Goal: Transaction & Acquisition: Purchase product/service

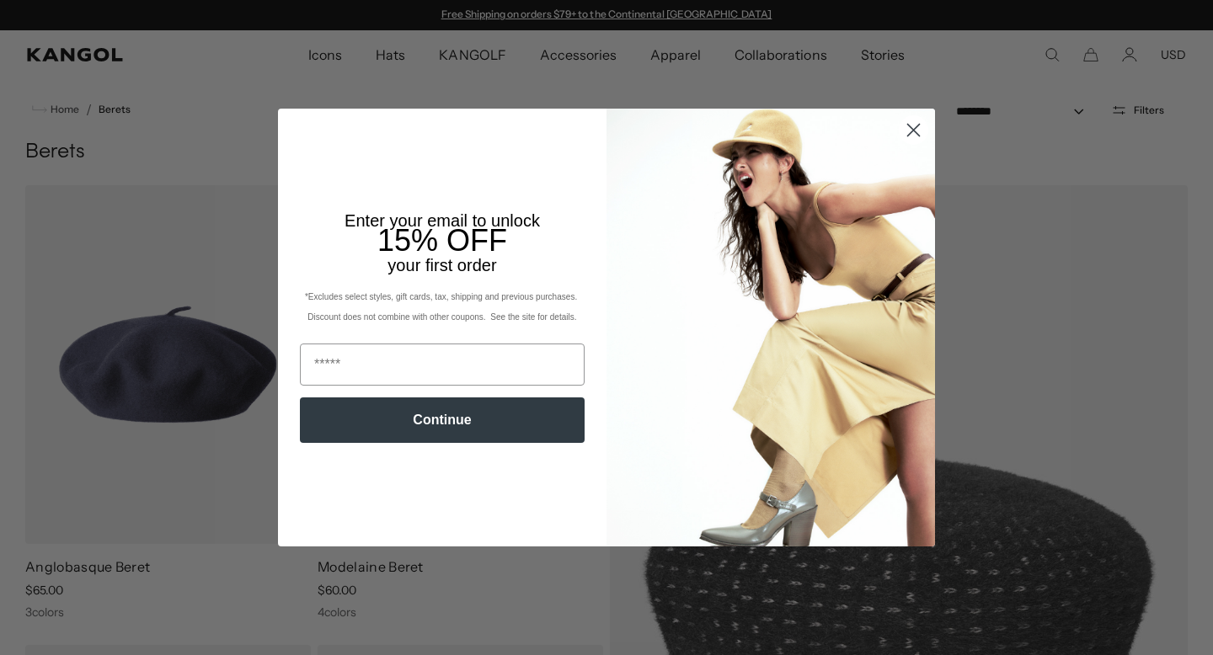
click at [924, 120] on circle "Close dialog" at bounding box center [914, 130] width 28 height 28
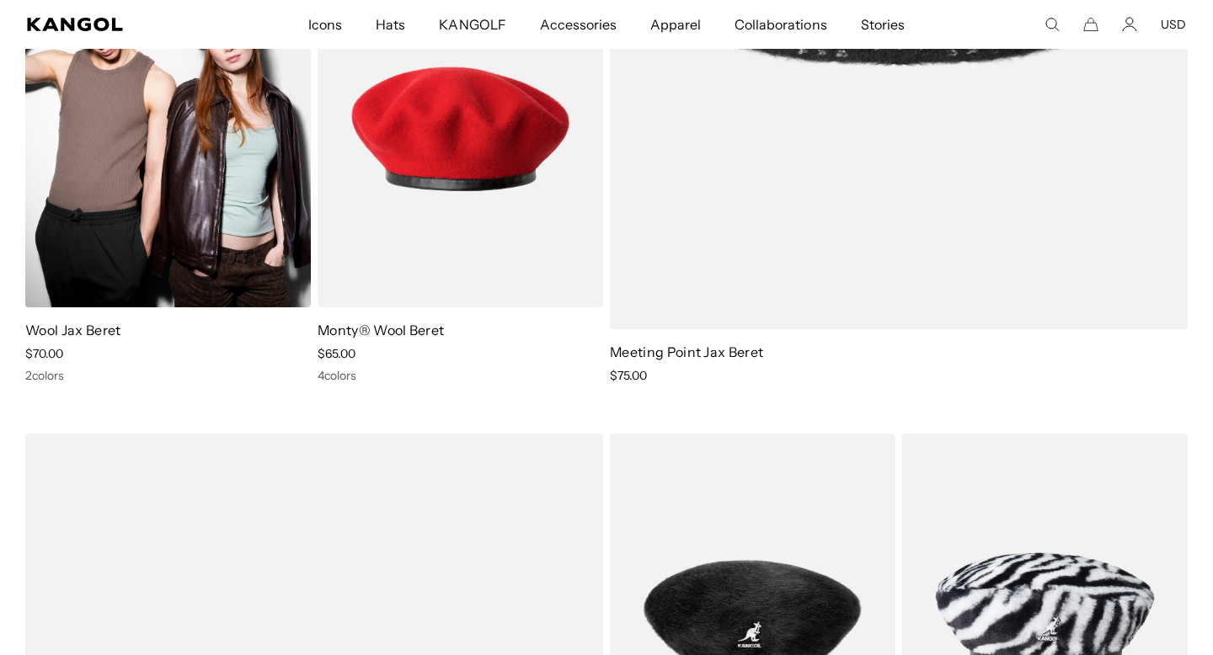
click at [143, 233] on img at bounding box center [168, 128] width 286 height 359
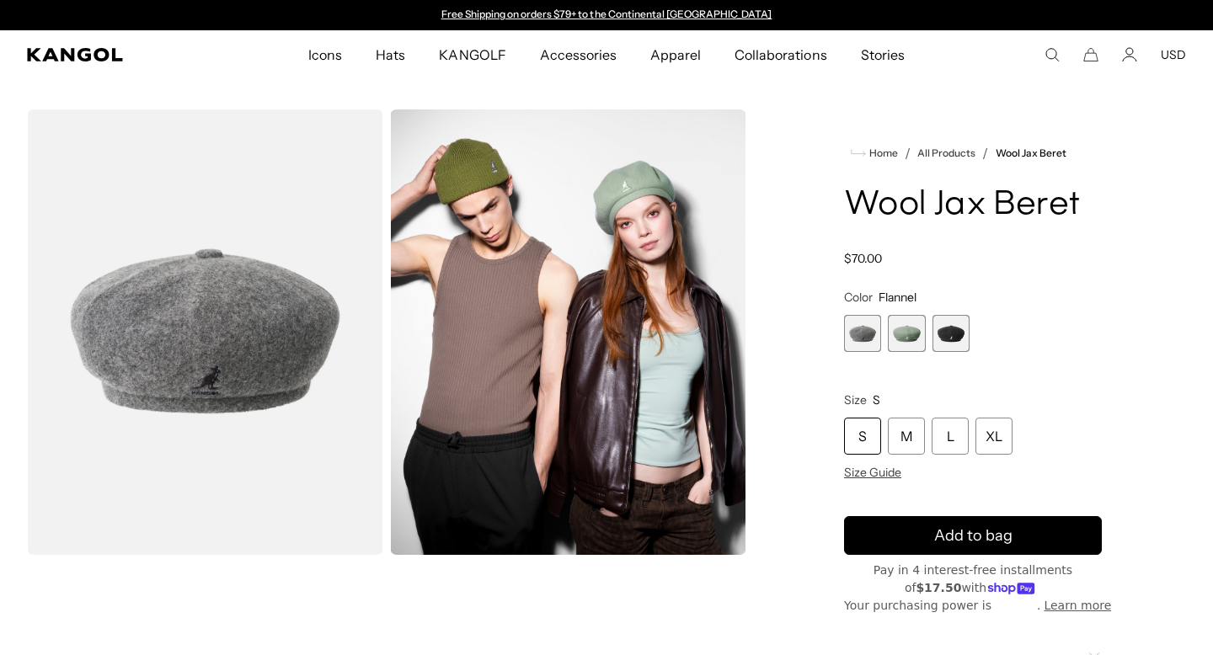
click at [917, 338] on span "2 of 3" at bounding box center [906, 333] width 37 height 37
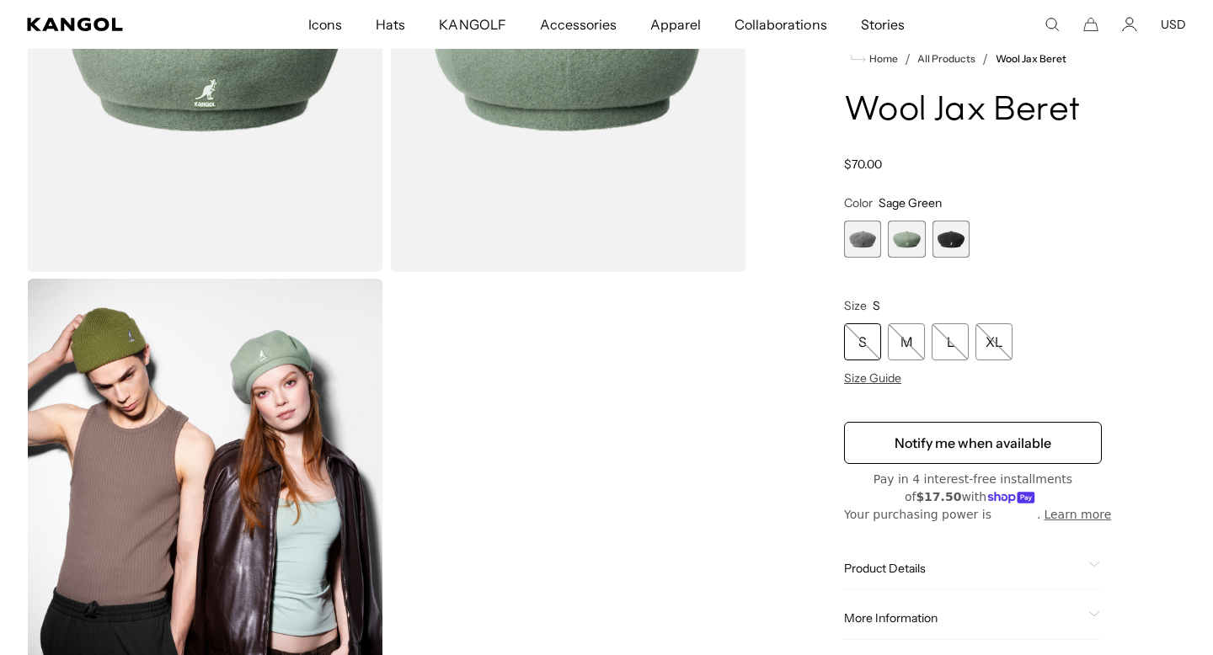
scroll to position [0, 347]
click at [877, 236] on span "1 of 3" at bounding box center [862, 239] width 37 height 37
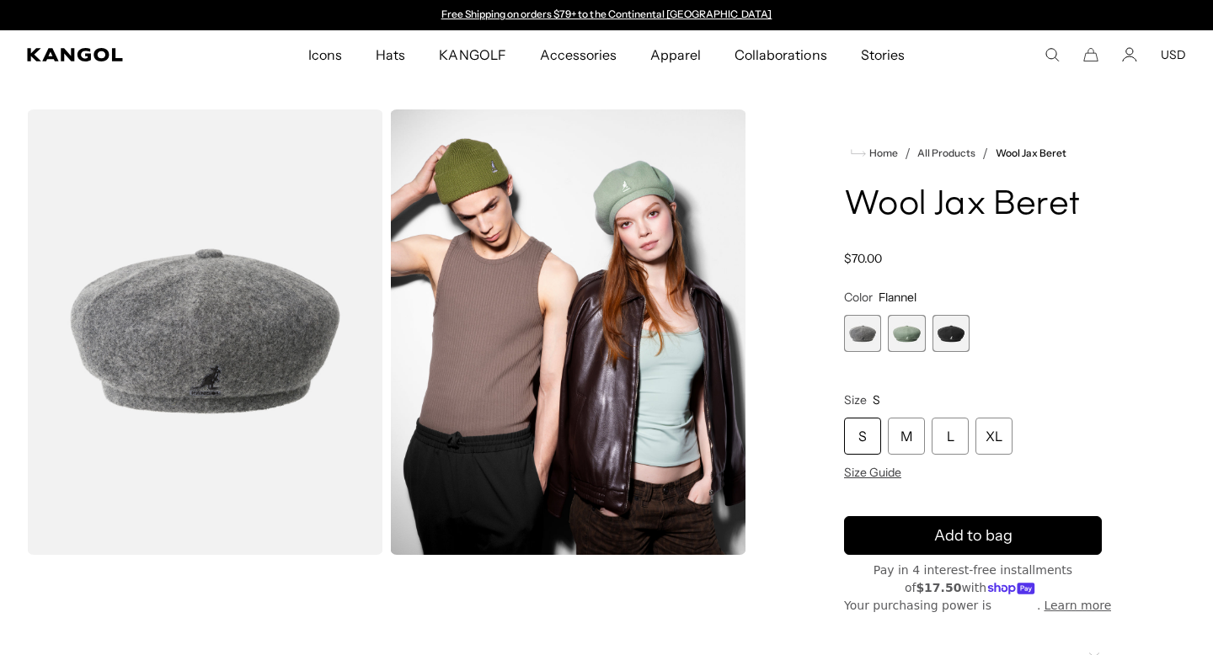
click at [952, 328] on span "3 of 3" at bounding box center [951, 333] width 37 height 37
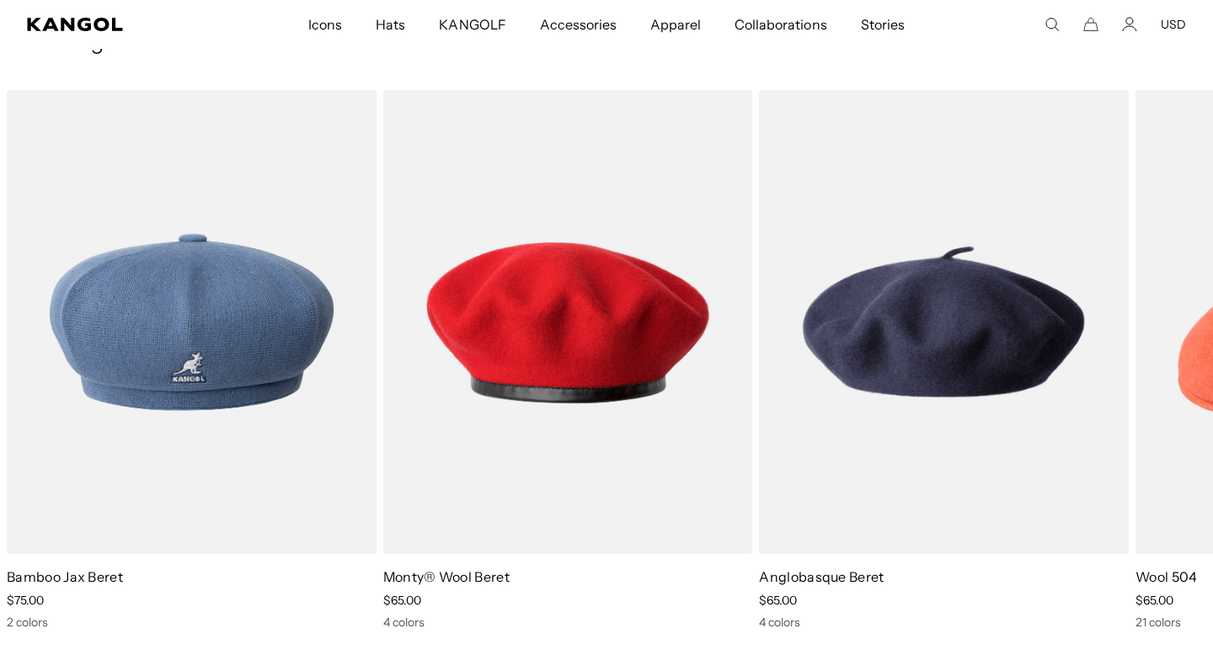
scroll to position [0, 347]
